Goal: Task Accomplishment & Management: Manage account settings

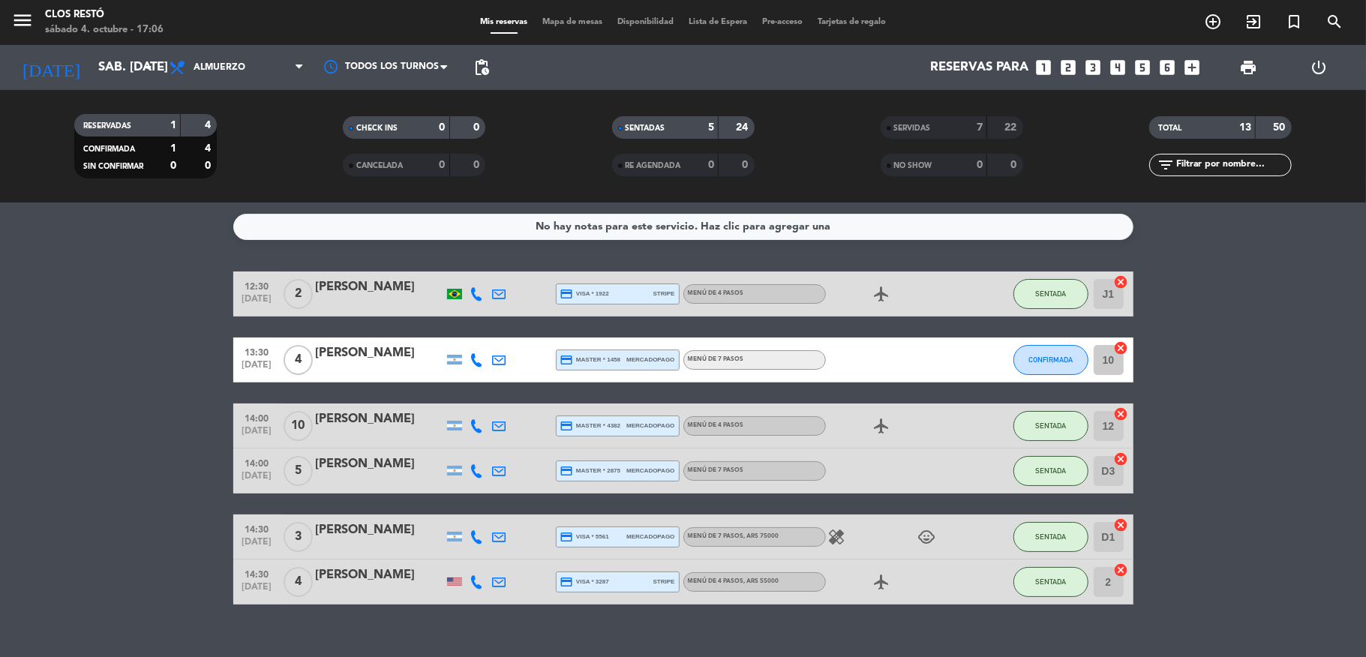
click at [379, 367] on div at bounding box center [380, 370] width 128 height 12
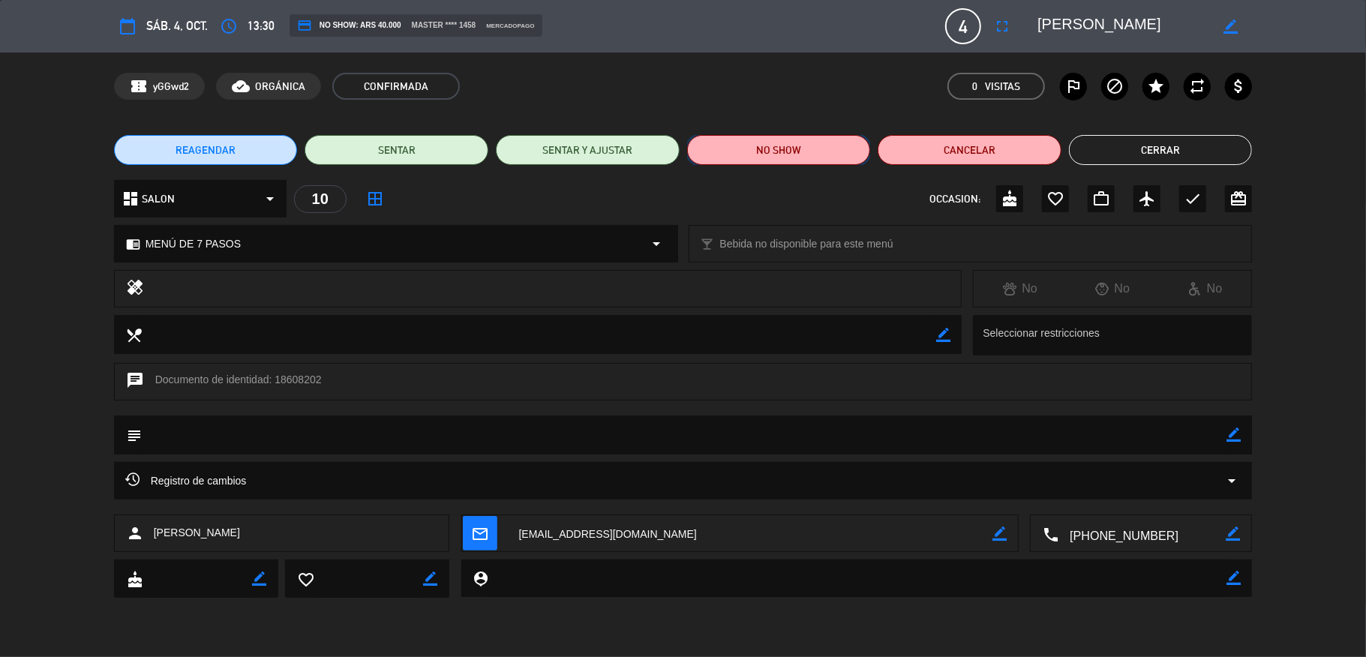
click at [774, 152] on button "NO SHOW" at bounding box center [779, 150] width 184 height 30
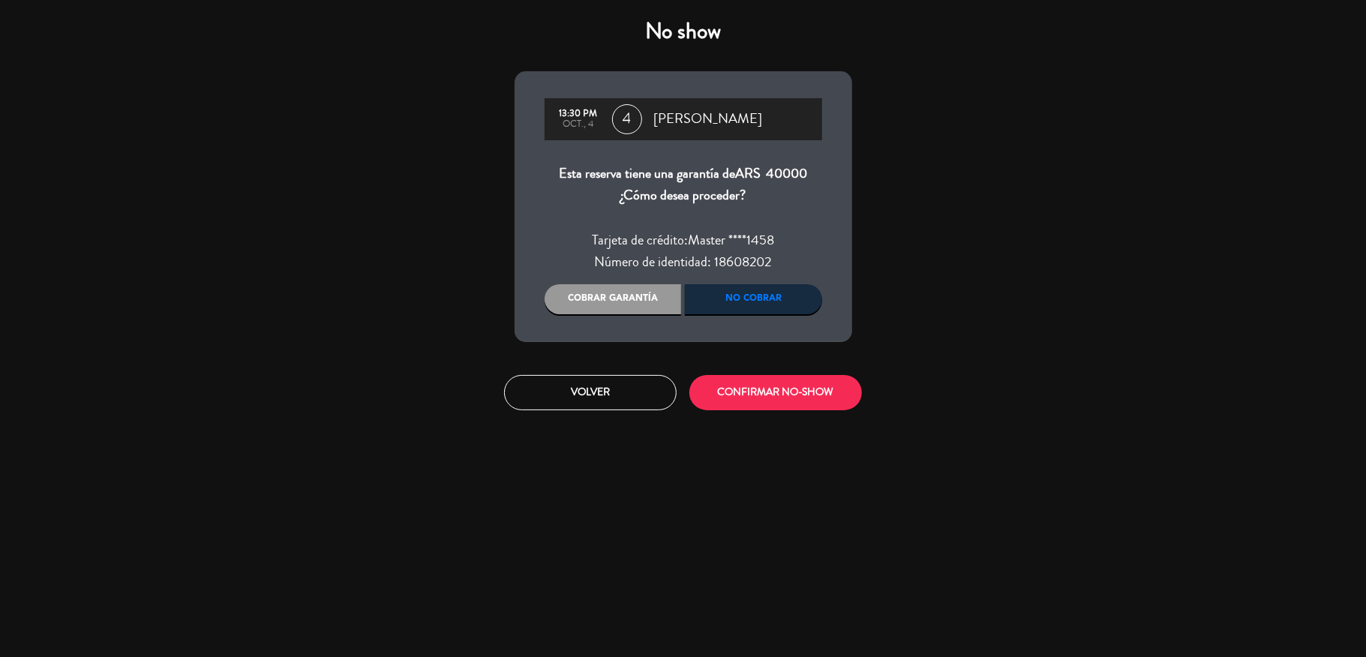
click at [625, 305] on div "Cobrar garantía" at bounding box center [613, 299] width 137 height 30
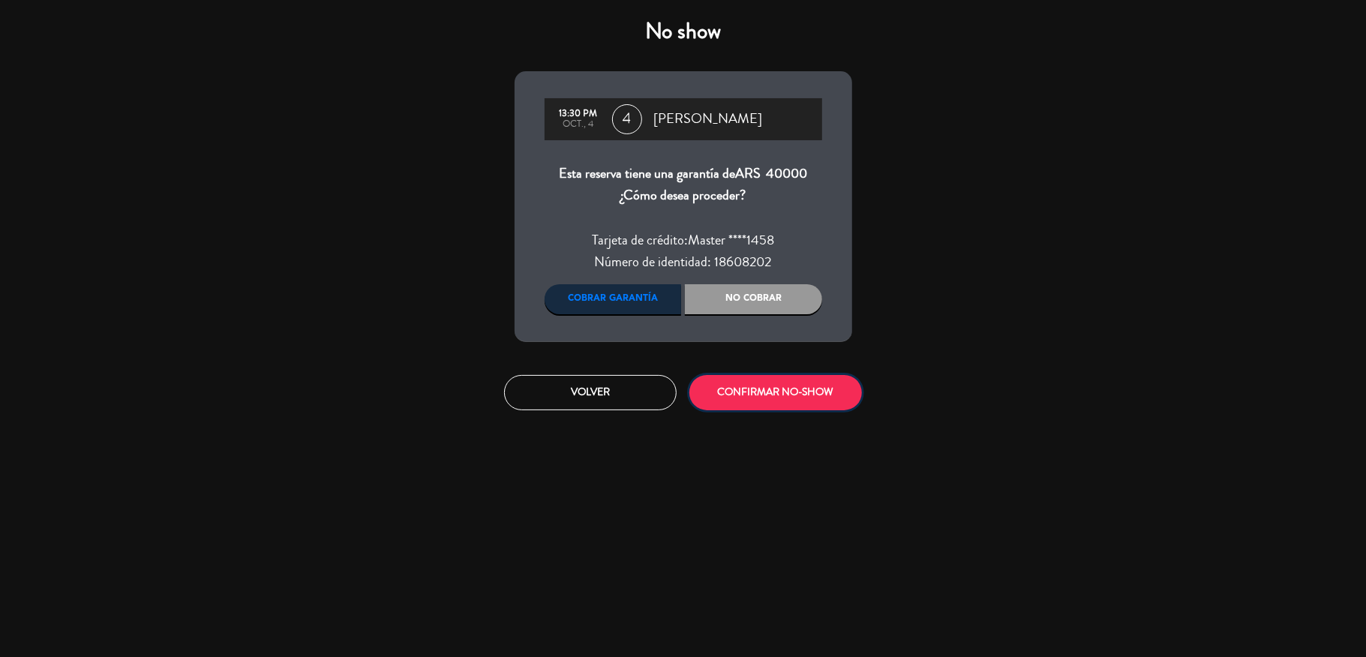
click at [761, 389] on button "CONFIRMAR NO-SHOW" at bounding box center [775, 392] width 173 height 35
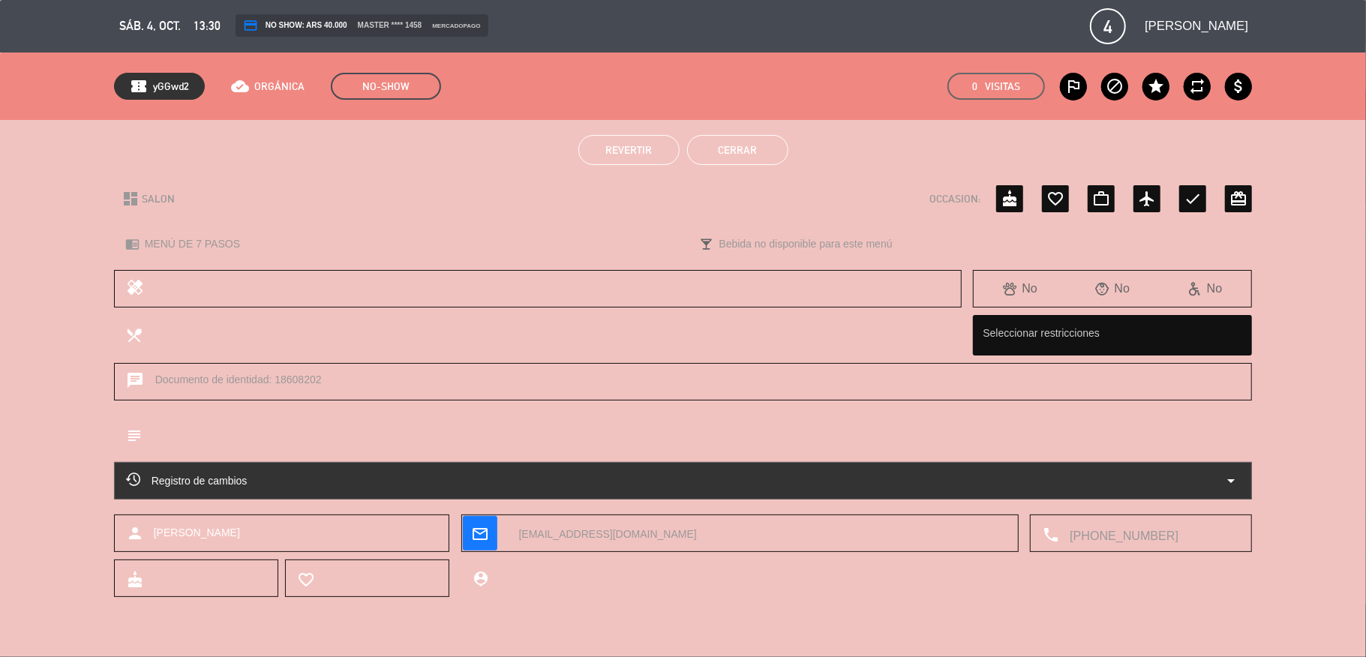
click at [757, 153] on button "Cerrar" at bounding box center [737, 150] width 101 height 30
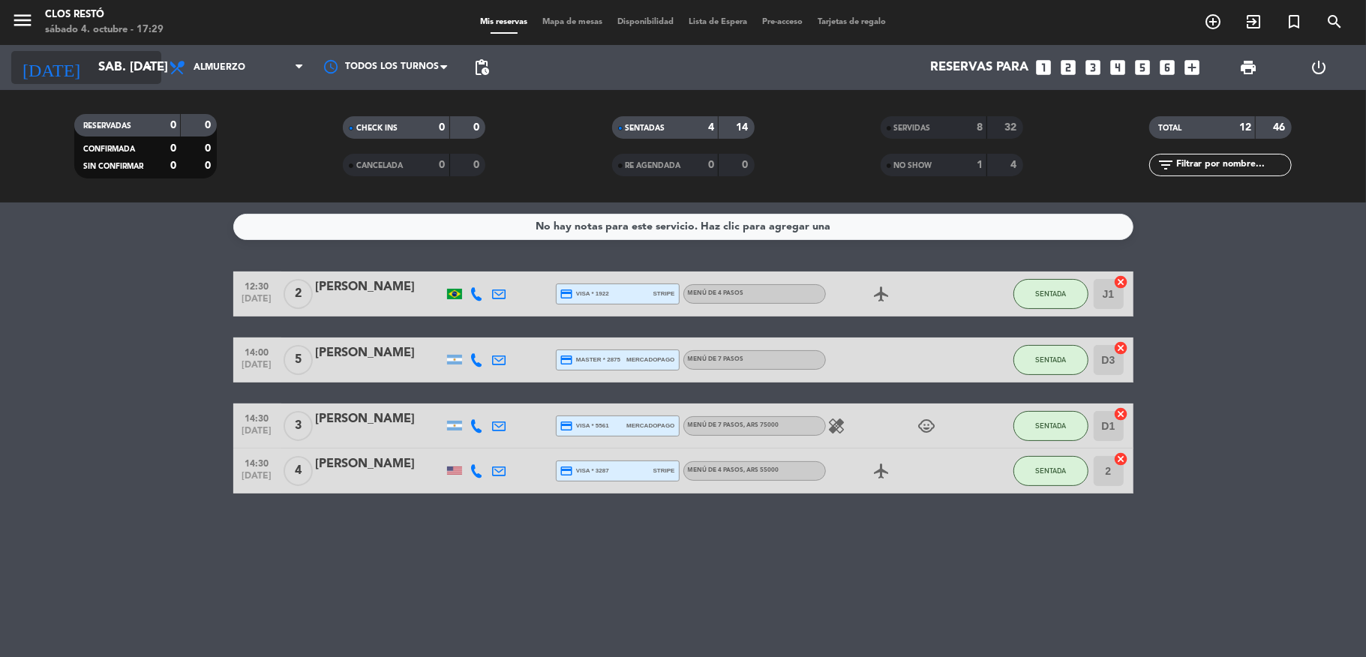
click at [91, 75] on input "sáb. [DATE]" at bounding box center [172, 67] width 162 height 29
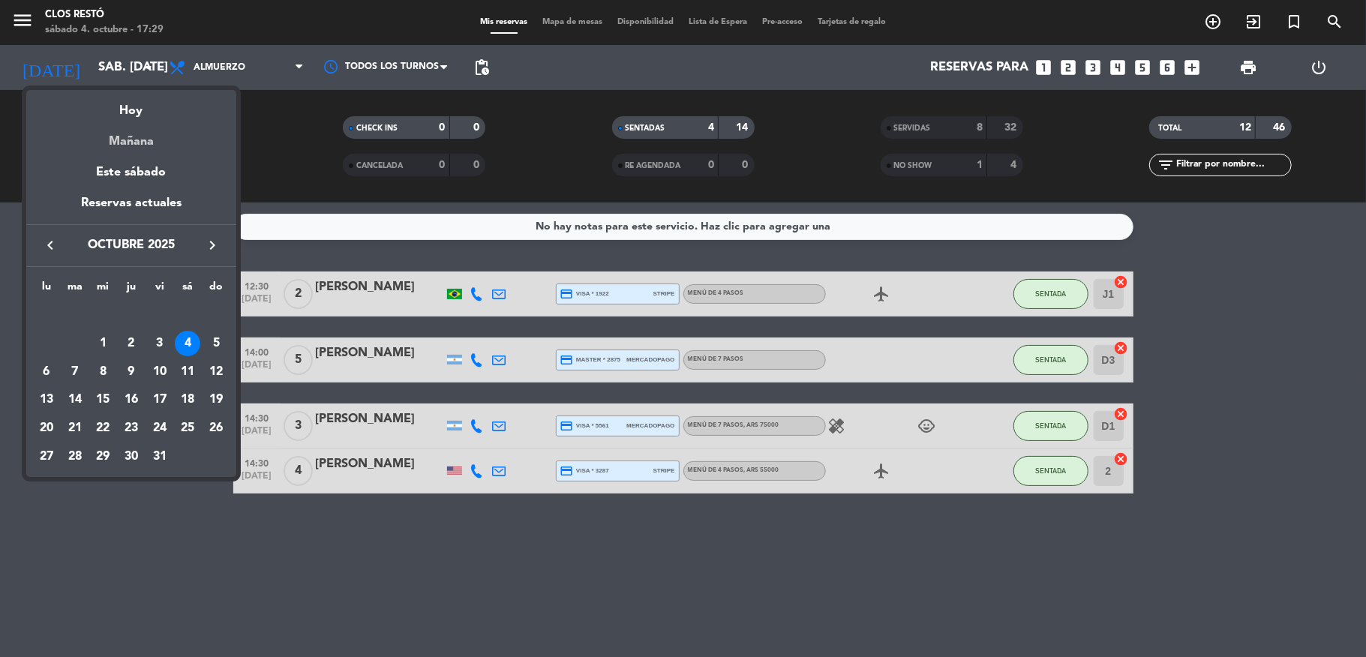
click at [131, 137] on div "Mañana" at bounding box center [131, 136] width 210 height 31
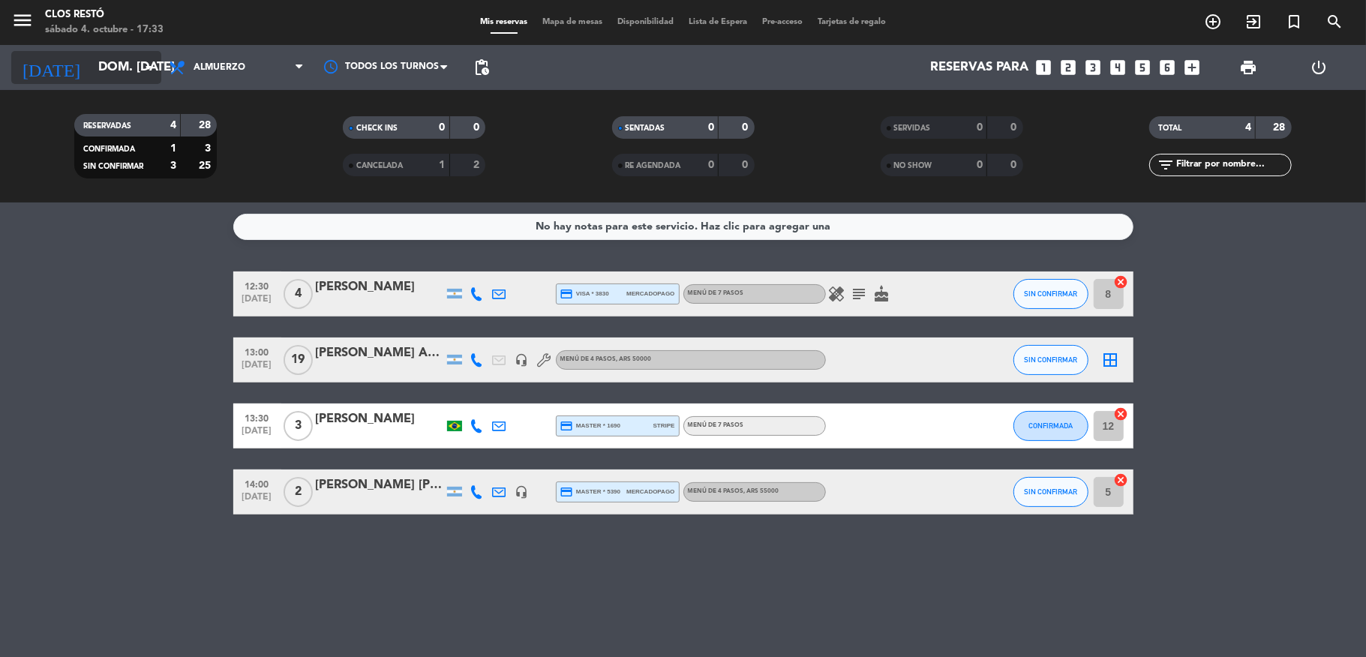
click at [91, 63] on input "dom. [DATE]" at bounding box center [172, 67] width 162 height 29
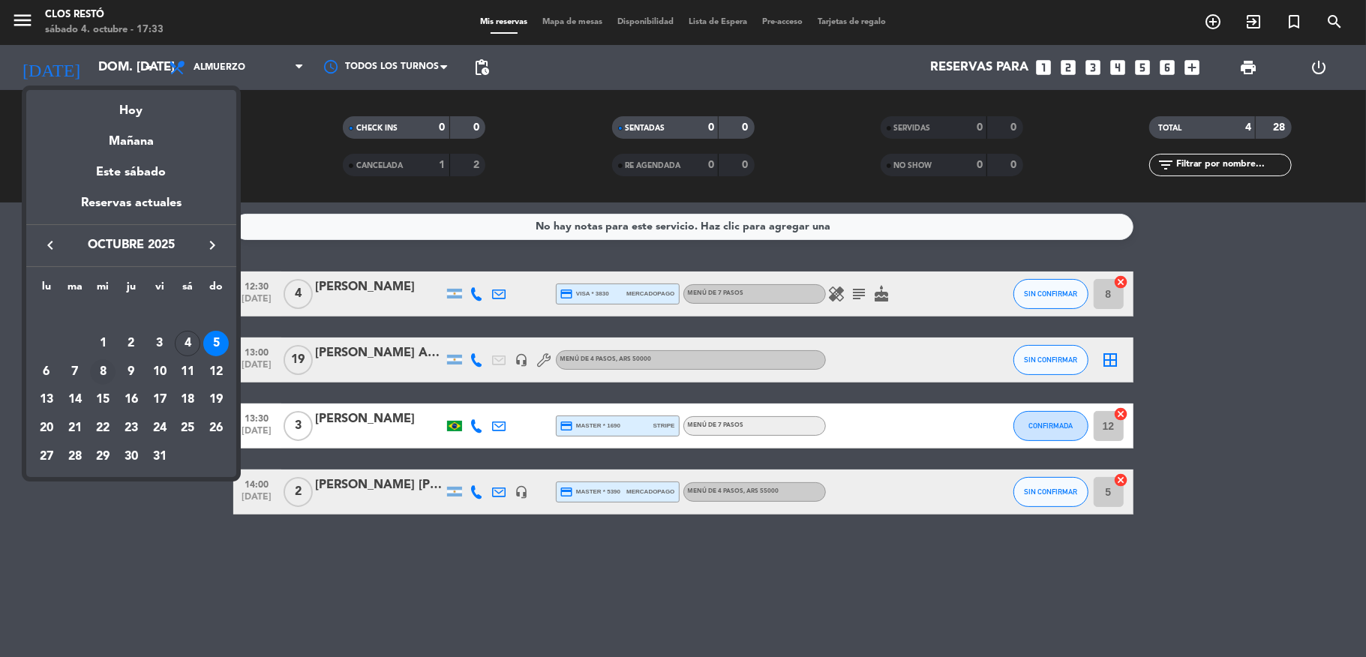
click at [98, 370] on div "8" at bounding box center [103, 372] width 26 height 26
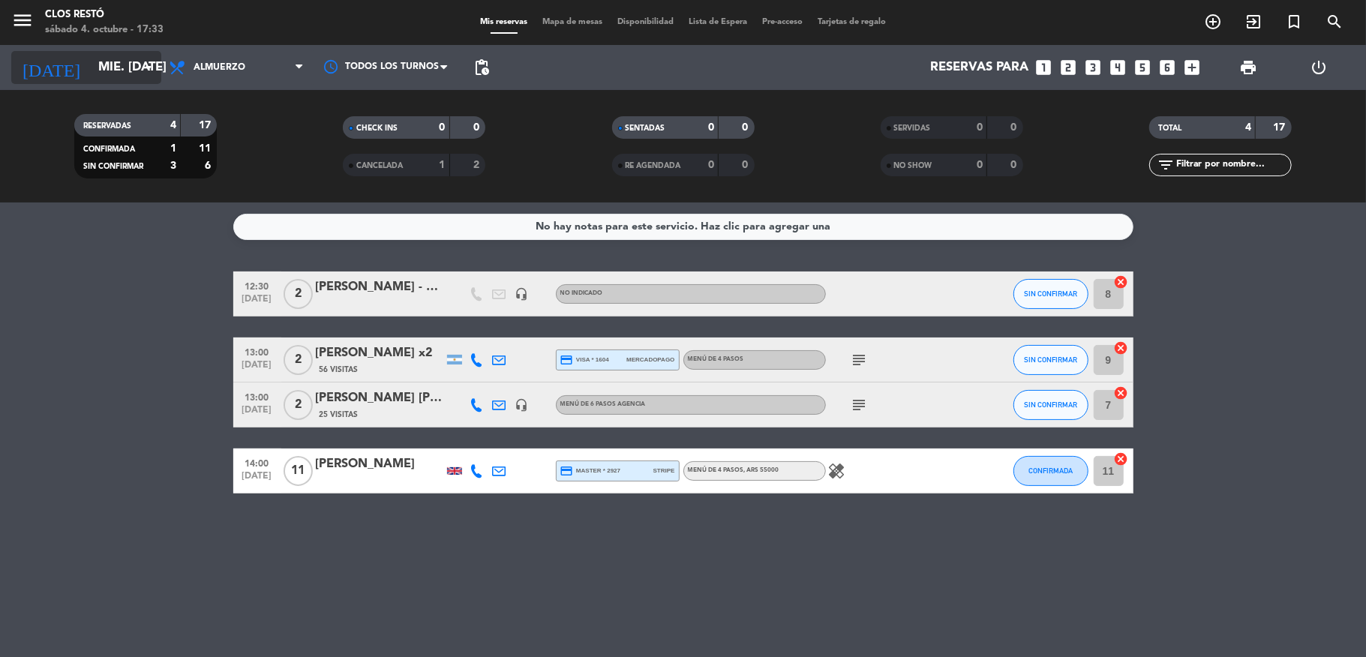
click at [99, 65] on input "mié. [DATE]" at bounding box center [172, 67] width 162 height 29
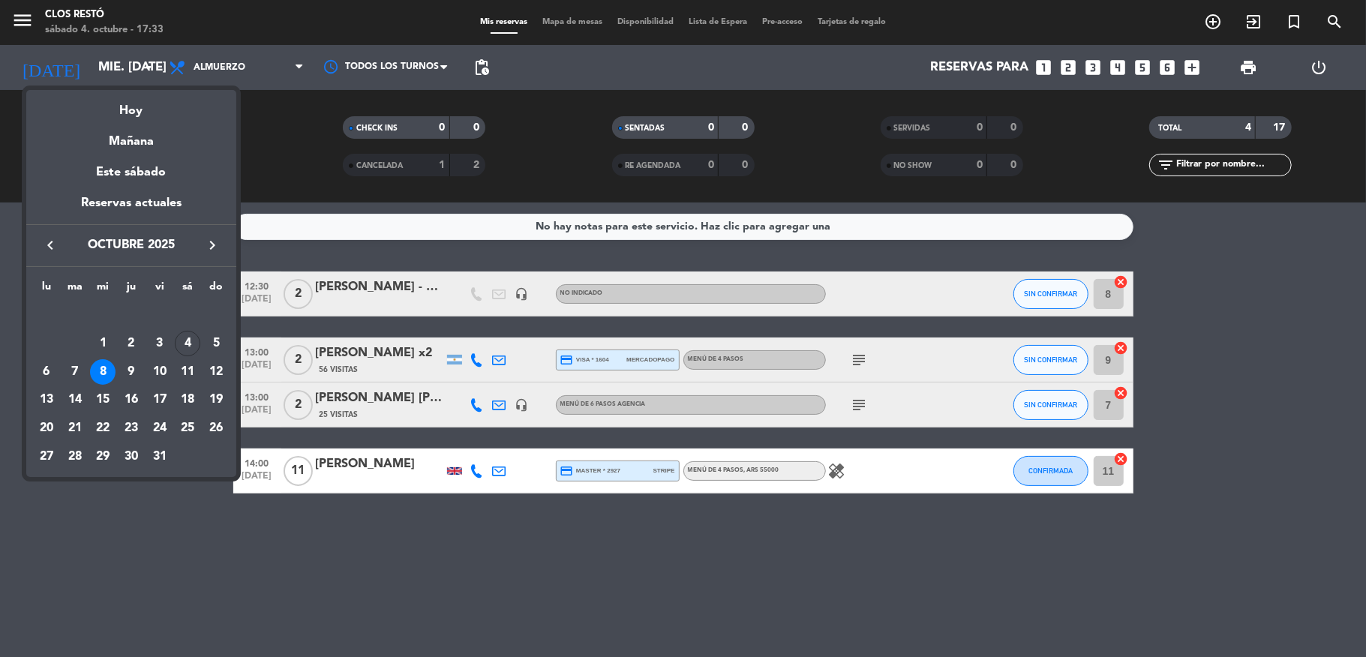
click at [875, 408] on div at bounding box center [683, 328] width 1366 height 657
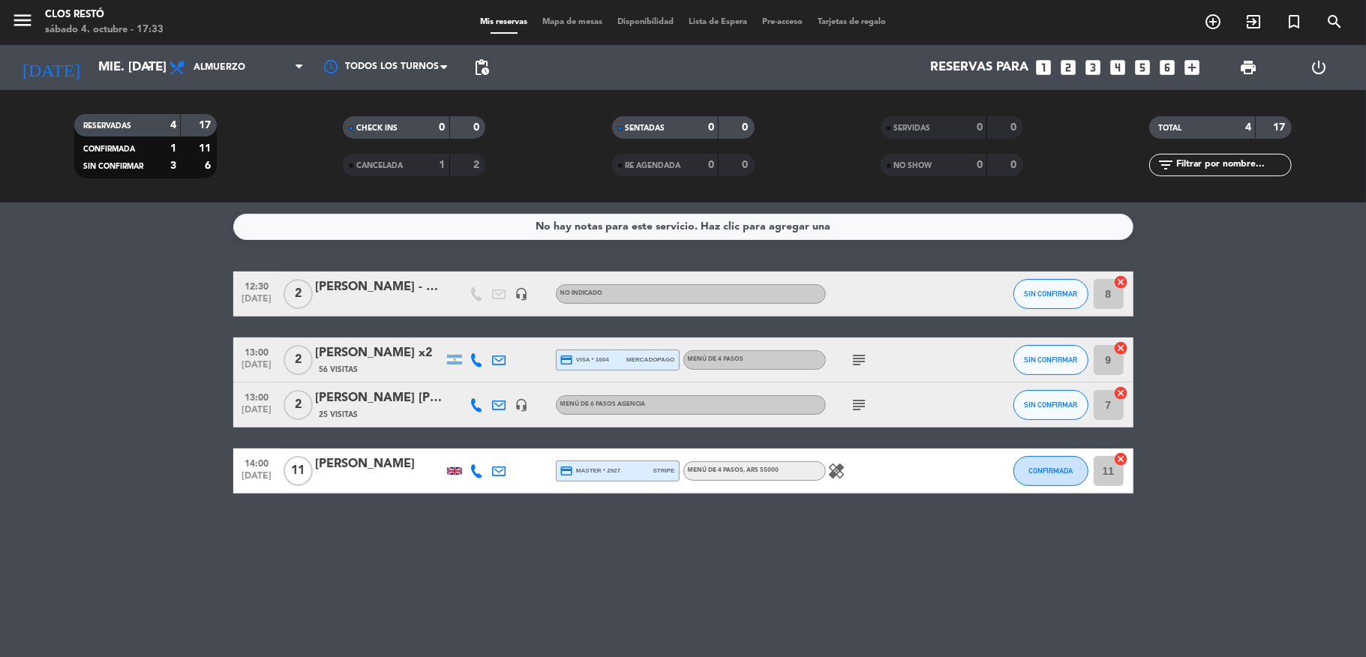
click at [864, 408] on icon "subject" at bounding box center [860, 405] width 18 height 18
click at [861, 369] on div "subject" at bounding box center [893, 360] width 135 height 44
click at [864, 367] on icon "subject" at bounding box center [860, 360] width 18 height 18
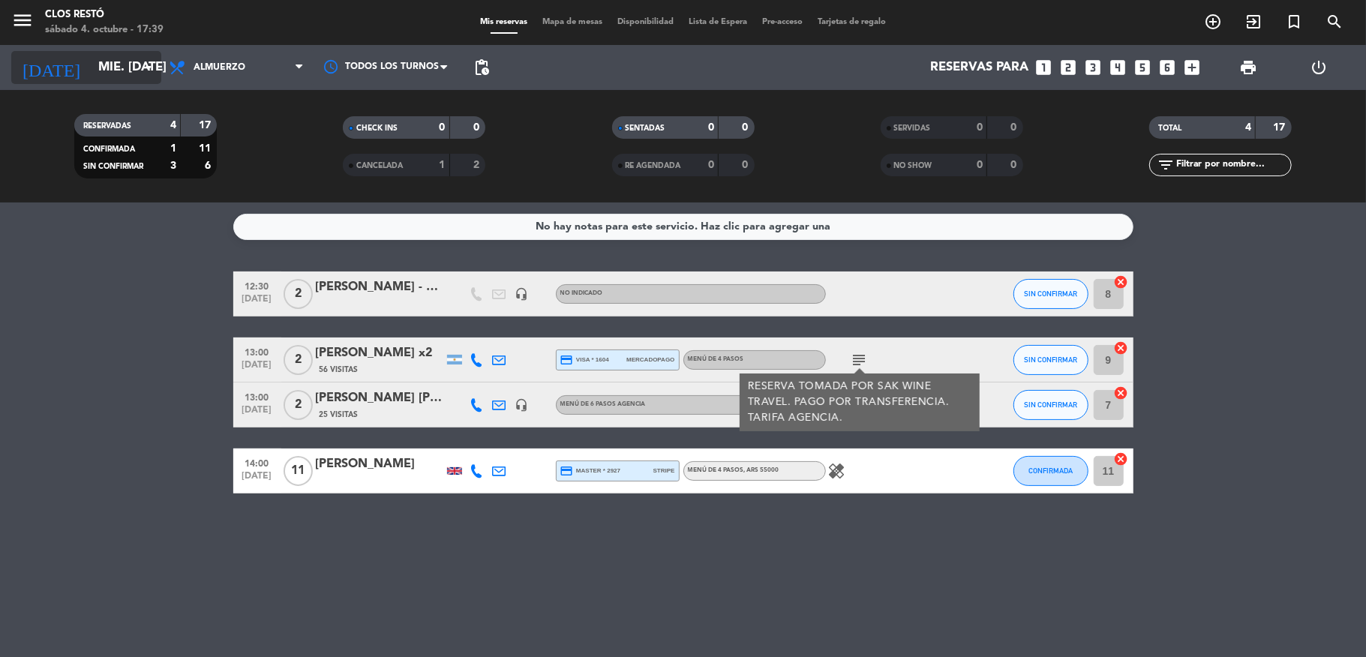
click at [104, 70] on input "mié. [DATE]" at bounding box center [172, 67] width 162 height 29
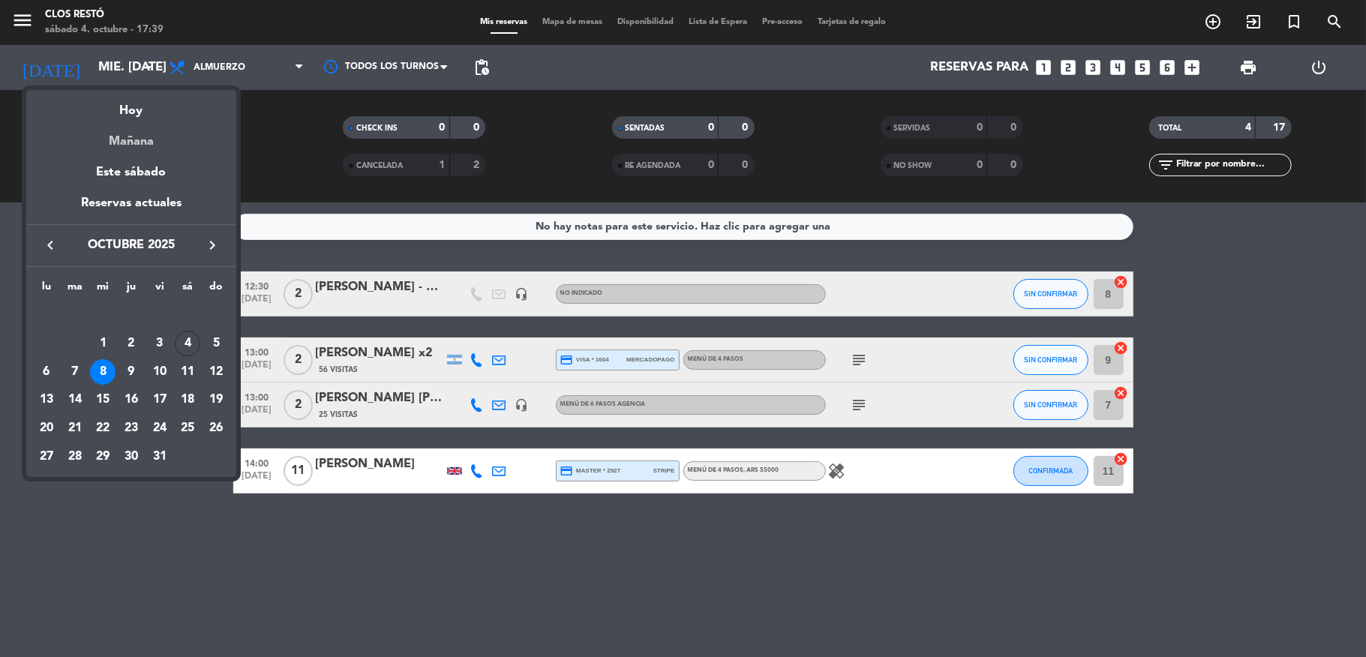
click at [145, 148] on div "Mañana" at bounding box center [131, 136] width 210 height 31
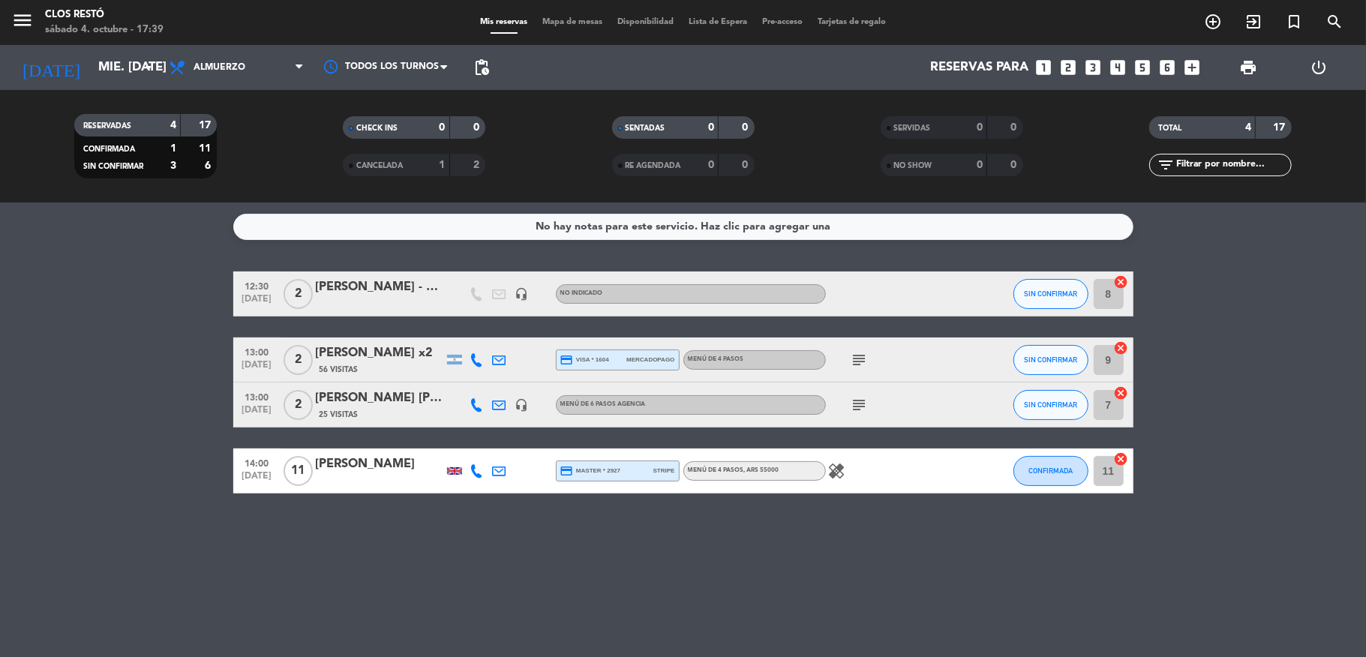
type input "dom. [DATE]"
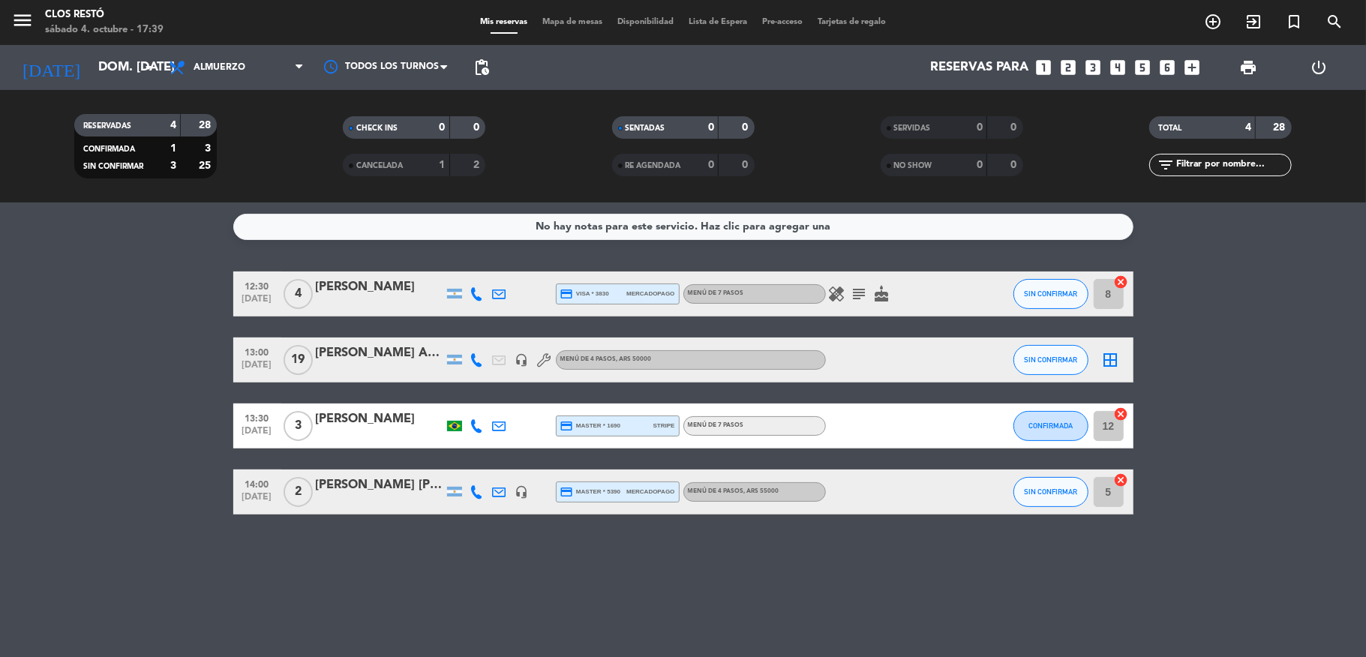
click at [394, 356] on div "[PERSON_NAME] Adventure Logistics" at bounding box center [380, 354] width 128 height 20
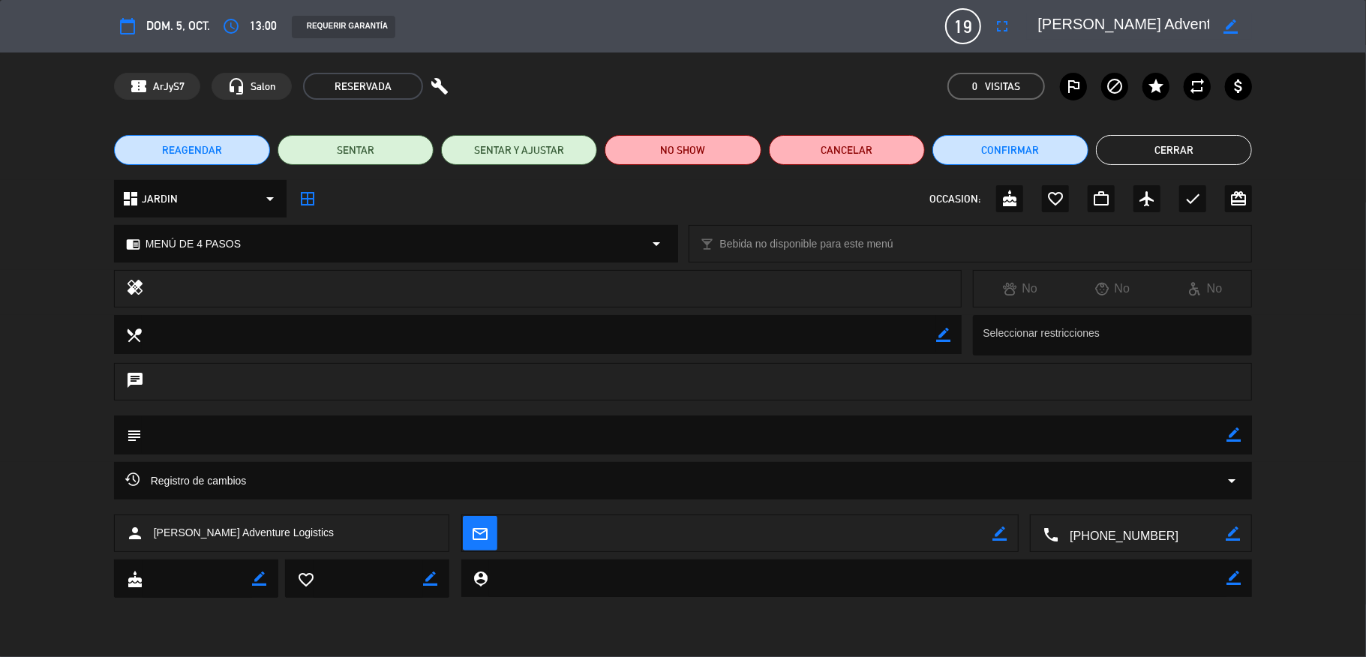
click at [1237, 440] on icon "border_color" at bounding box center [1233, 435] width 14 height 14
click at [1182, 439] on textarea at bounding box center [684, 435] width 1085 height 38
type textarea "sin restricciones"
click at [1234, 432] on icon at bounding box center [1233, 435] width 14 height 14
click at [1154, 152] on button "Cerrar" at bounding box center [1174, 150] width 156 height 30
